Goal: Information Seeking & Learning: Learn about a topic

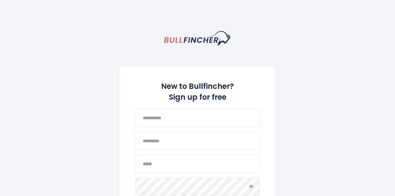
click at [180, 38] on img "homepage" at bounding box center [197, 38] width 67 height 14
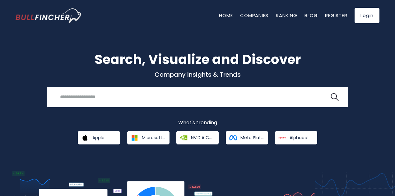
click at [374, 17] on link "Login" at bounding box center [367, 16] width 25 height 16
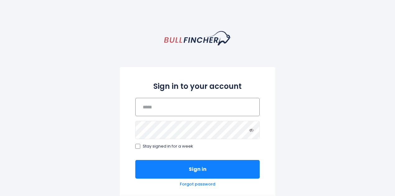
click at [171, 110] on input "email" at bounding box center [197, 107] width 124 height 18
click at [161, 105] on input "email" at bounding box center [197, 107] width 124 height 18
click at [162, 107] on input "email" at bounding box center [197, 107] width 124 height 18
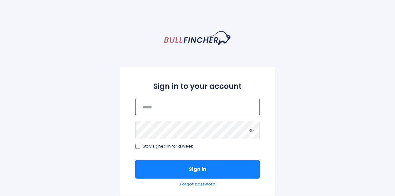
click at [162, 106] on input "email" at bounding box center [197, 107] width 124 height 18
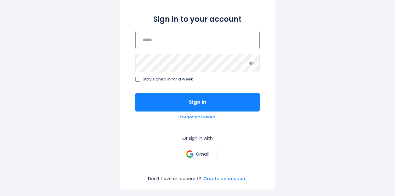
scroll to position [93, 0]
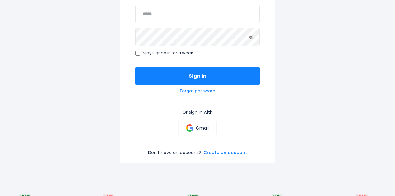
click at [204, 77] on button "Sign in" at bounding box center [197, 76] width 124 height 19
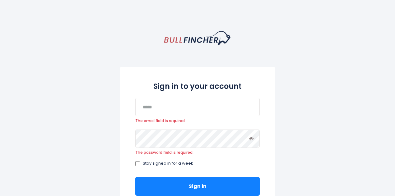
click at [171, 36] on img "homepage" at bounding box center [197, 38] width 67 height 14
click at [186, 41] on img "homepage" at bounding box center [197, 38] width 67 height 14
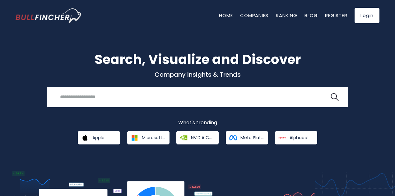
click at [129, 94] on input "search" at bounding box center [192, 97] width 273 height 12
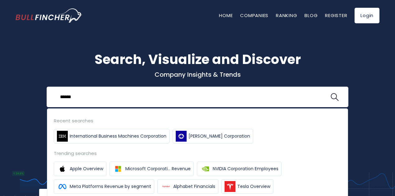
type input "******"
click at [331, 93] on button at bounding box center [335, 97] width 8 height 8
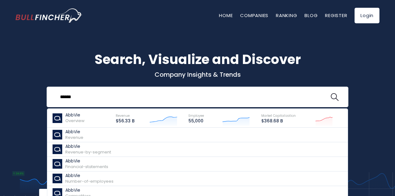
click at [73, 116] on p "AbbVie" at bounding box center [74, 115] width 19 height 5
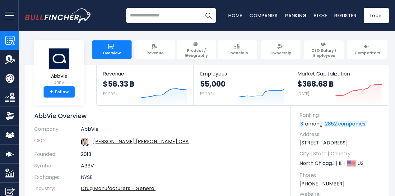
click at [188, 49] on span "Product / Geography" at bounding box center [197, 53] width 34 height 10
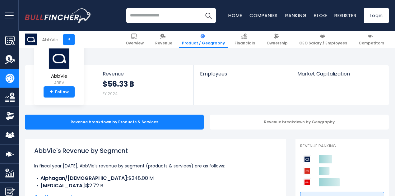
scroll to position [93, 0]
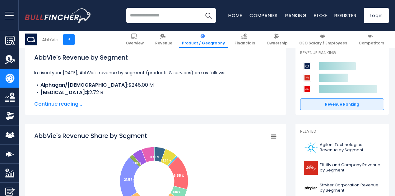
click at [55, 103] on span "Continue reading..." at bounding box center [155, 104] width 243 height 7
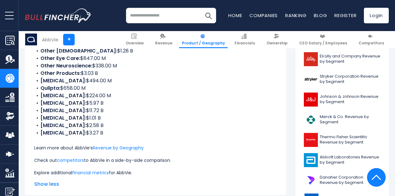
scroll to position [249, 0]
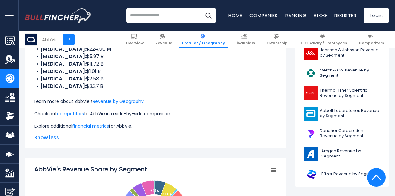
click at [151, 19] on input "search" at bounding box center [171, 16] width 90 height 16
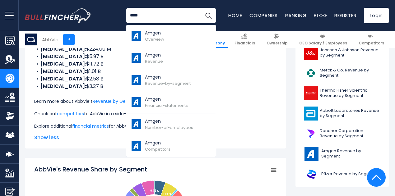
type input "*****"
click at [164, 84] on span "Revenue-by-segment" at bounding box center [168, 84] width 46 height 6
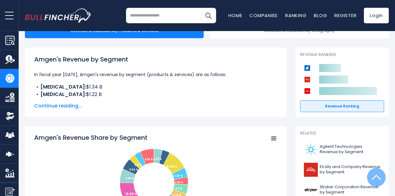
scroll to position [31, 0]
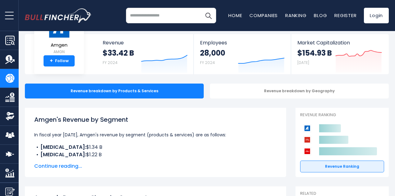
click at [45, 167] on span "Continue reading..." at bounding box center [155, 166] width 243 height 7
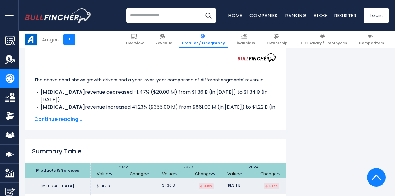
scroll to position [1245, 0]
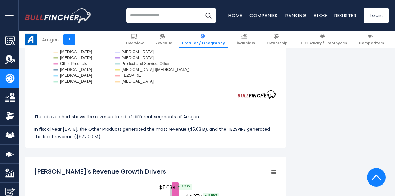
scroll to position [778, 0]
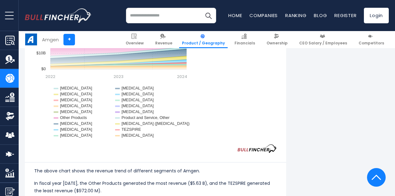
click at [163, 11] on input "search" at bounding box center [171, 16] width 90 height 16
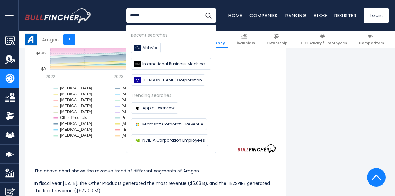
type input "******"
click at [201, 8] on button "Search" at bounding box center [209, 16] width 16 height 16
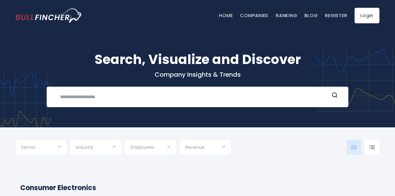
click at [111, 101] on input "text" at bounding box center [192, 97] width 273 height 12
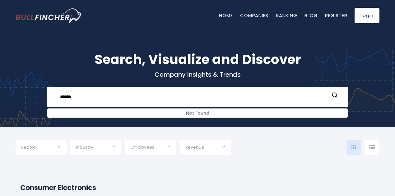
drag, startPoint x: 101, startPoint y: 92, endPoint x: 29, endPoint y: 97, distance: 72.0
click at [29, 97] on div "Search, Visualize and Discover Company Insights & Trends ****** Not Found Recen…" at bounding box center [197, 75] width 395 height 106
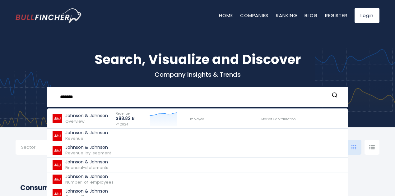
type input "*******"
click at [93, 117] on p "Johnson & Johnson" at bounding box center [86, 115] width 43 height 5
click at [98, 116] on p "Johnson & Johnson" at bounding box center [86, 115] width 43 height 5
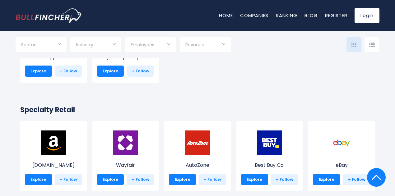
scroll to position [56, 0]
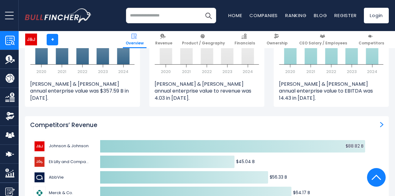
scroll to position [1930, 0]
